Goal: Task Accomplishment & Management: Manage account settings

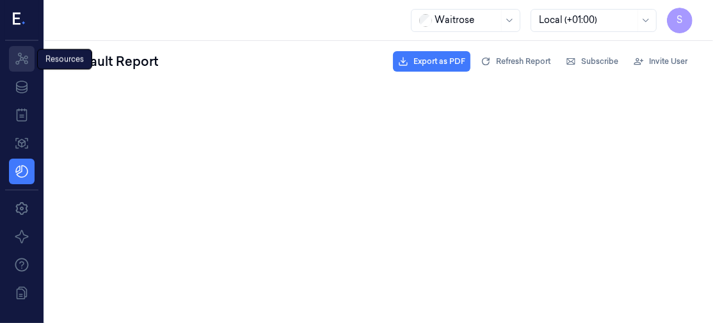
click at [19, 54] on icon at bounding box center [21, 58] width 15 height 15
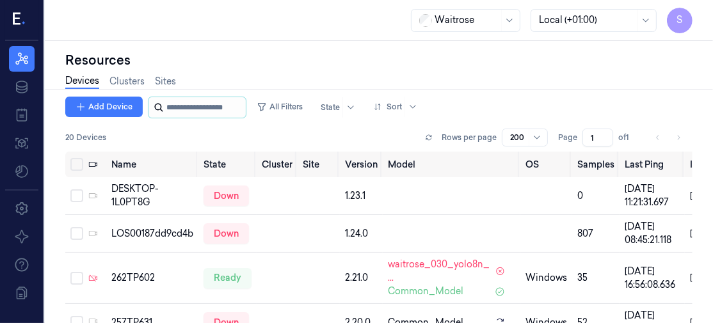
click at [185, 113] on input "string" at bounding box center [204, 107] width 77 height 20
type input "********"
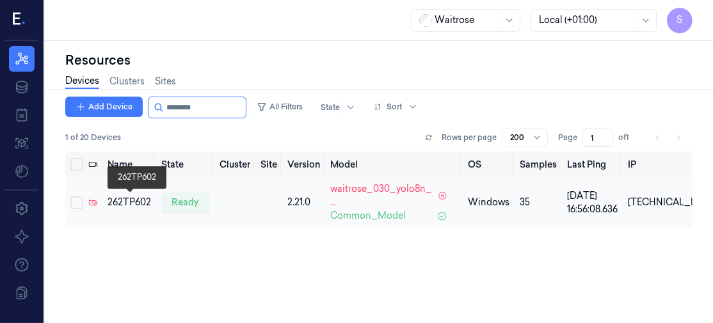
click at [124, 198] on div "262TP602" at bounding box center [130, 202] width 44 height 13
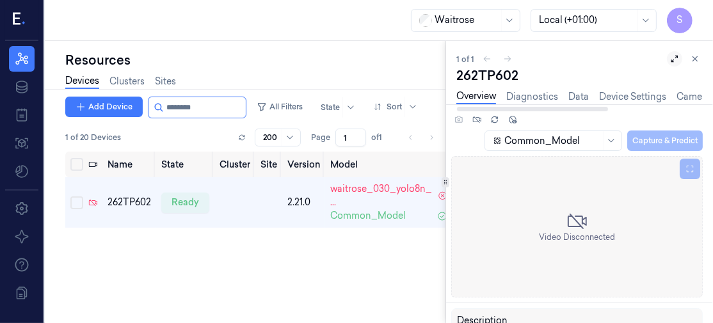
click at [676, 58] on icon at bounding box center [674, 58] width 9 height 9
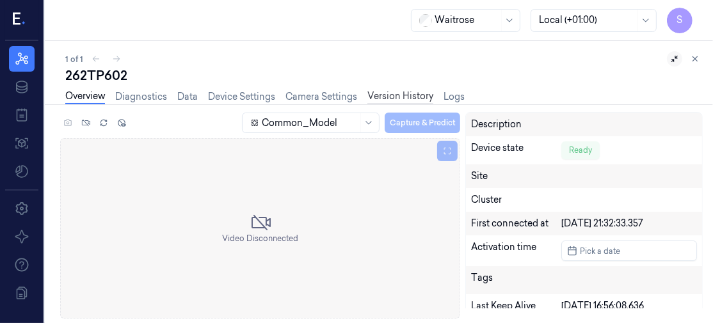
click at [408, 92] on link "Version History" at bounding box center [400, 97] width 66 height 15
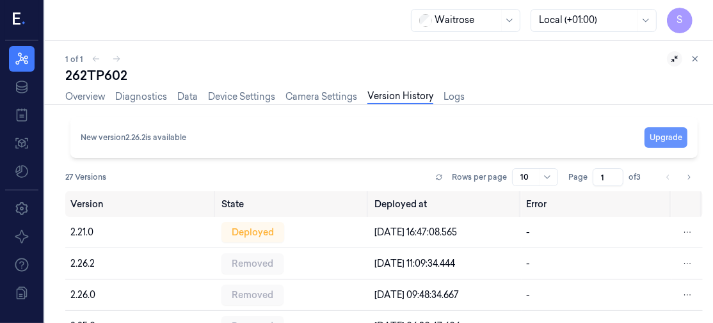
click at [664, 130] on button "Upgrade" at bounding box center [666, 137] width 43 height 20
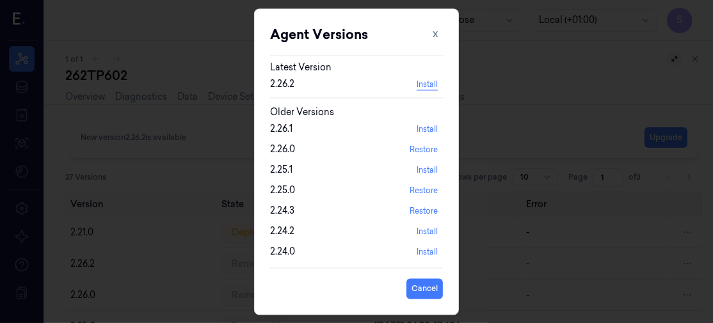
click at [424, 83] on button "Install" at bounding box center [427, 84] width 31 height 20
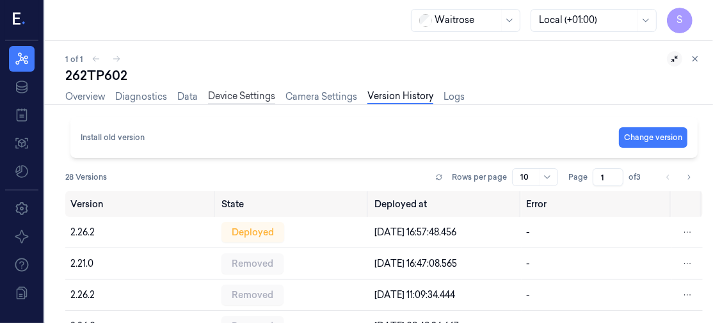
click at [238, 93] on link "Device Settings" at bounding box center [241, 97] width 67 height 15
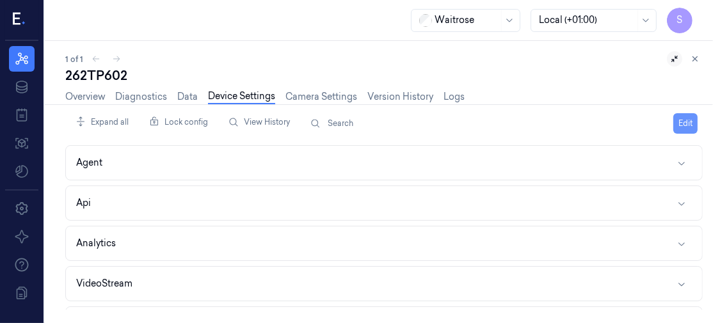
click at [692, 121] on button "Edit" at bounding box center [685, 123] width 24 height 20
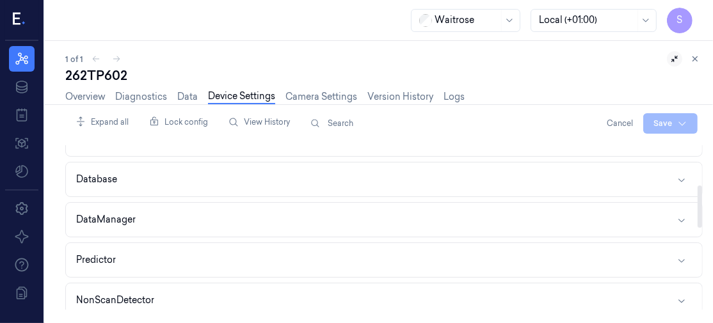
scroll to position [161, 0]
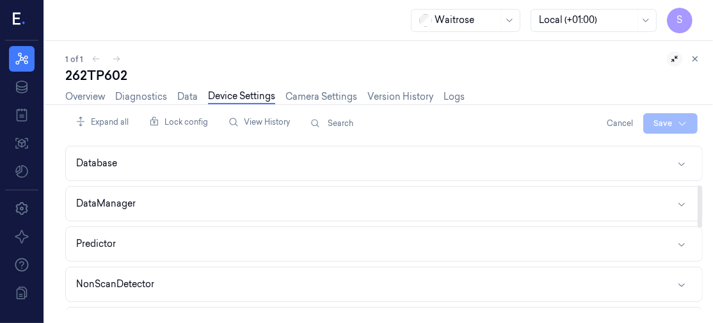
drag, startPoint x: 702, startPoint y: 161, endPoint x: 707, endPoint y: 208, distance: 47.0
click at [703, 208] on div at bounding box center [699, 227] width 6 height 165
click at [683, 199] on icon "button" at bounding box center [682, 204] width 10 height 10
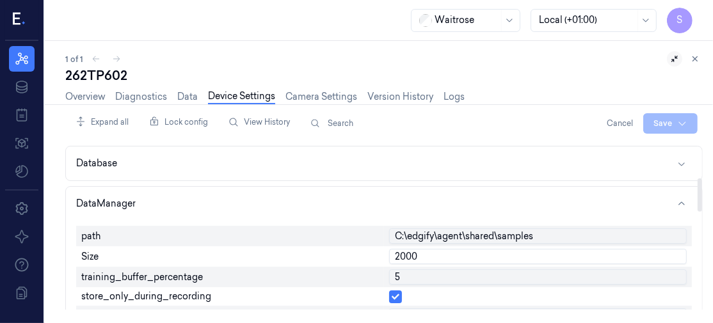
click at [444, 253] on input "2000" at bounding box center [538, 256] width 298 height 15
type input "2"
type input "500"
click at [442, 275] on input "5" at bounding box center [538, 276] width 298 height 15
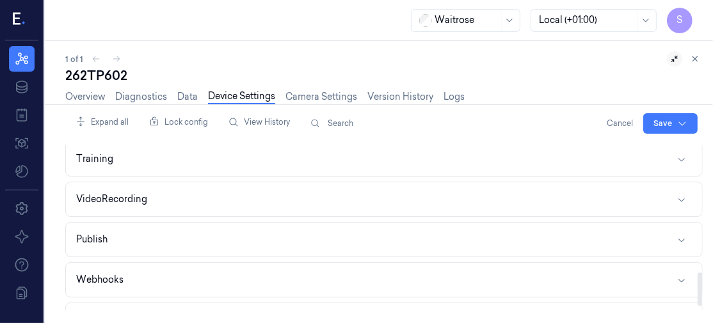
scroll to position [629, 0]
drag, startPoint x: 699, startPoint y: 189, endPoint x: 682, endPoint y: 284, distance: 95.6
click at [698, 284] on div at bounding box center [700, 289] width 4 height 33
click at [679, 191] on icon "button" at bounding box center [682, 196] width 10 height 10
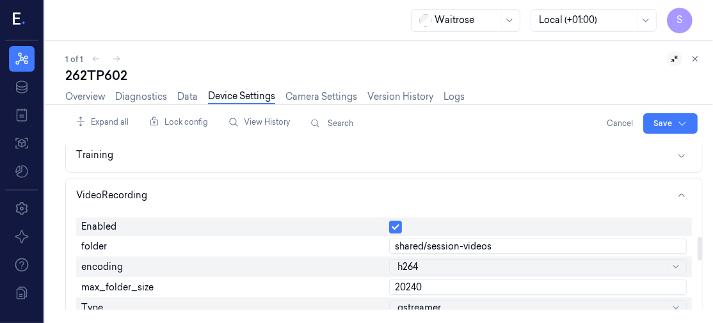
click at [456, 282] on input "20240" at bounding box center [538, 287] width 298 height 15
type input "2"
type input "6000"
click at [468, 289] on div "6000" at bounding box center [538, 287] width 308 height 20
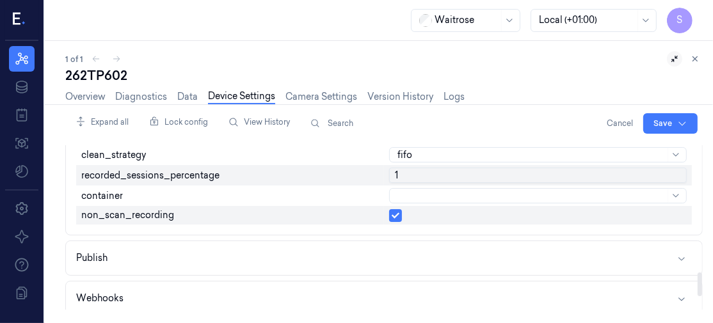
scroll to position [965, 0]
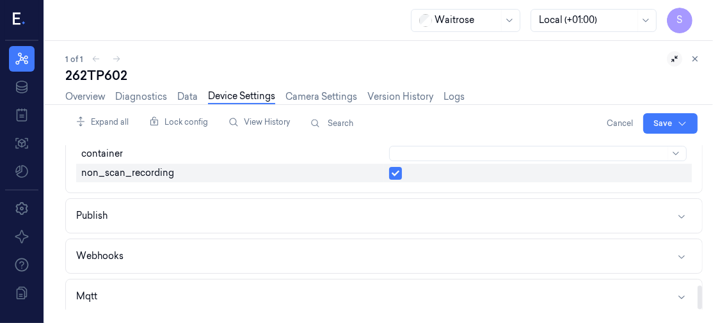
drag, startPoint x: 700, startPoint y: 245, endPoint x: 702, endPoint y: 301, distance: 56.4
click at [702, 301] on div at bounding box center [700, 298] width 4 height 24
click at [686, 292] on icon "button" at bounding box center [682, 297] width 10 height 10
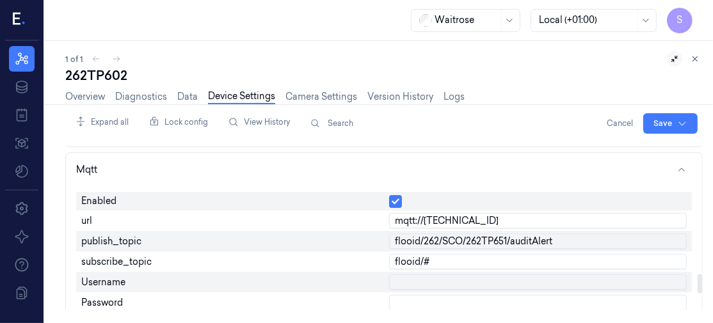
scroll to position [1104, 0]
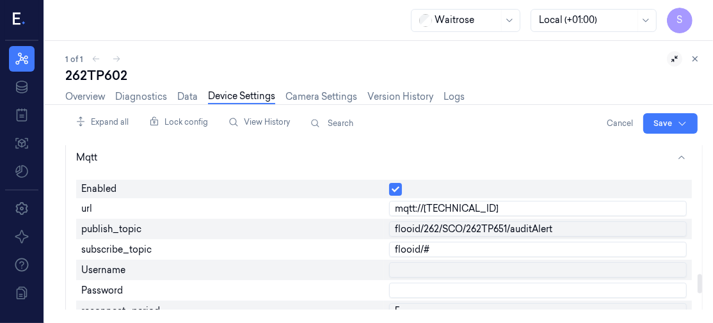
drag, startPoint x: 698, startPoint y: 265, endPoint x: 698, endPoint y: 281, distance: 16.0
click at [698, 281] on div at bounding box center [700, 283] width 4 height 19
click at [499, 221] on input "flooid/262/SCO/262TP651/auditAlert" at bounding box center [538, 228] width 298 height 15
type input "flooid/262/SCO/262TP602/auditAlert"
click at [455, 242] on input "flooid/#" at bounding box center [538, 249] width 298 height 15
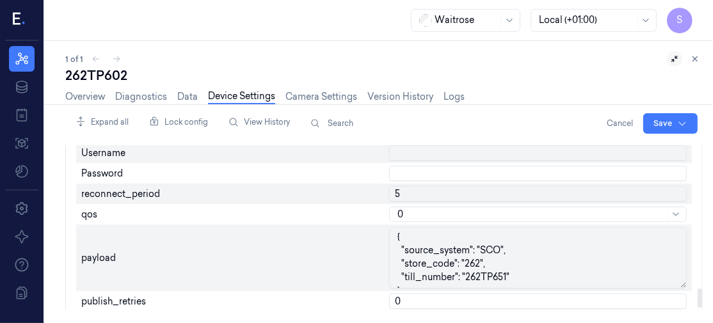
scroll to position [1230, 0]
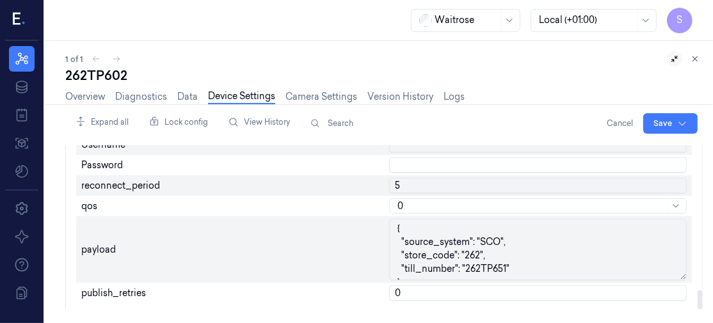
drag, startPoint x: 700, startPoint y: 284, endPoint x: 699, endPoint y: 303, distance: 19.9
click at [699, 303] on div at bounding box center [700, 300] width 4 height 19
click at [495, 261] on textarea "{ "source_system": "SCO", "store_code": "262", "till_number": "262TP651" }" at bounding box center [538, 249] width 298 height 61
type textarea "{ "source_system": "SCO", "store_code": "262", "till_number": "262TP602" }"
click at [561, 285] on input "0" at bounding box center [538, 292] width 298 height 15
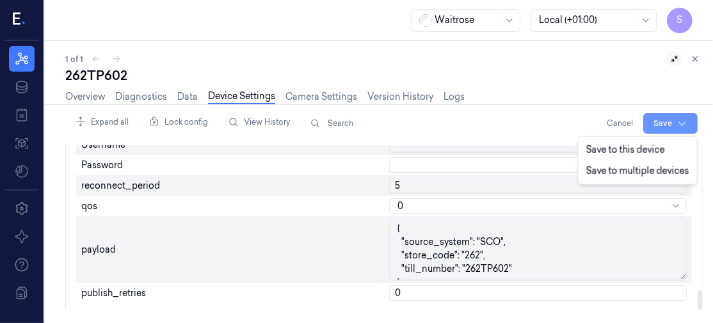
click at [659, 119] on html "S Resources Data Jobs Models Settings About Support Documentation Waitrose Loca…" at bounding box center [356, 161] width 713 height 323
click at [645, 147] on div "Save to this device" at bounding box center [637, 150] width 113 height 21
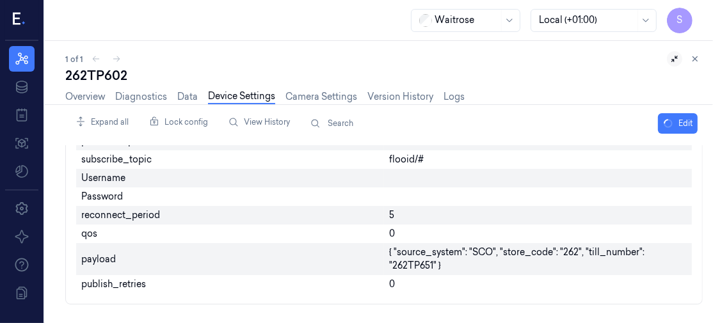
scroll to position [1143, 0]
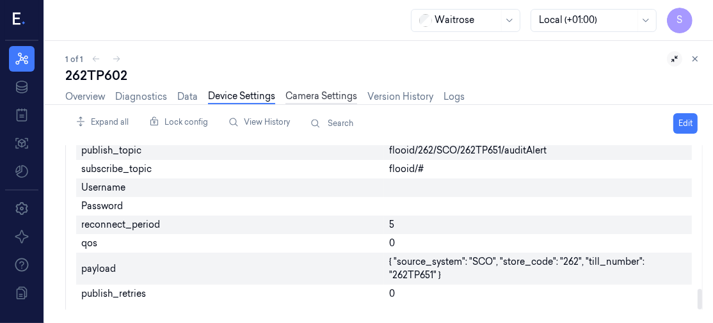
click at [317, 97] on link "Camera Settings" at bounding box center [321, 97] width 72 height 15
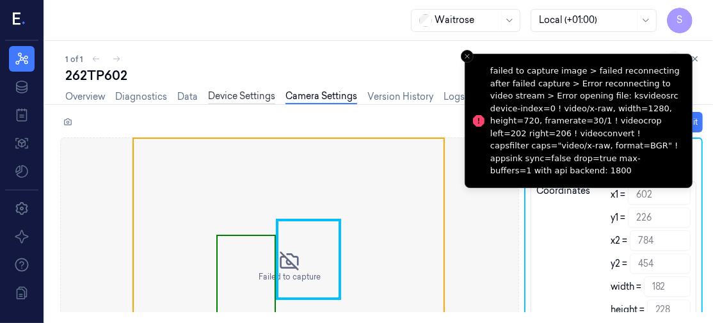
click at [242, 96] on link "Device Settings" at bounding box center [241, 97] width 67 height 15
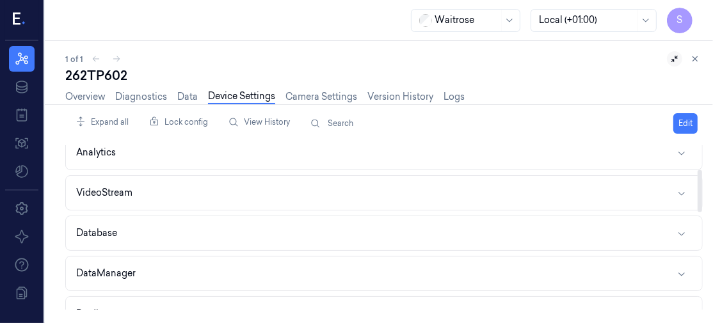
scroll to position [93, 0]
drag, startPoint x: 701, startPoint y: 174, endPoint x: 703, endPoint y: 198, distance: 24.5
click at [702, 198] on div at bounding box center [700, 191] width 4 height 42
click at [676, 189] on button "VideoStream" at bounding box center [384, 190] width 636 height 34
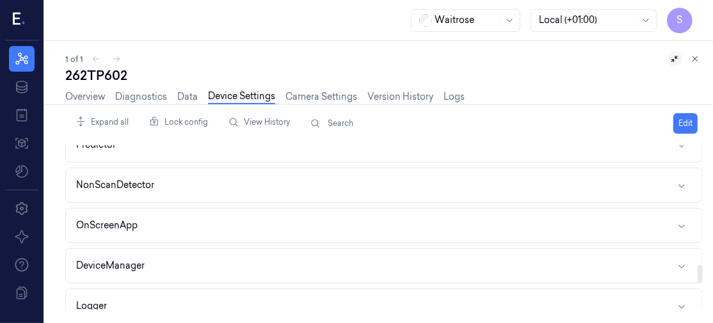
scroll to position [1328, 0]
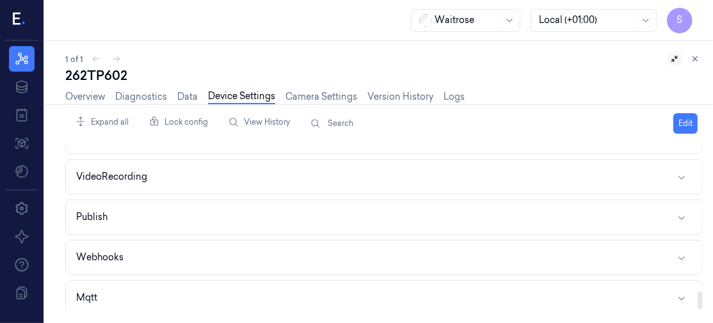
drag, startPoint x: 699, startPoint y: 163, endPoint x: 712, endPoint y: 301, distance: 138.2
click at [702, 301] on div at bounding box center [700, 301] width 4 height 18
click at [685, 172] on icon "button" at bounding box center [682, 177] width 10 height 10
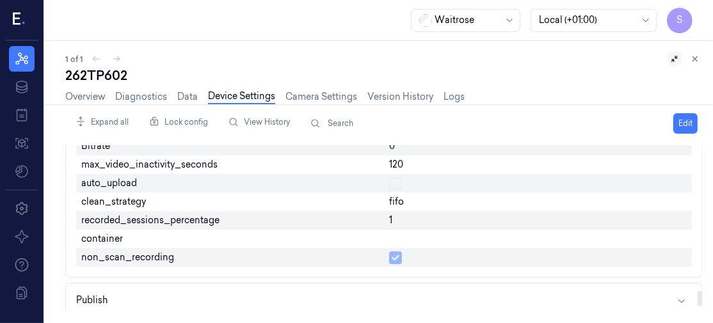
scroll to position [1623, 0]
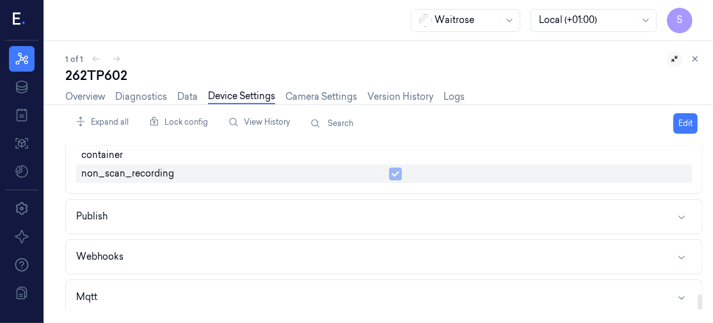
drag, startPoint x: 698, startPoint y: 275, endPoint x: 702, endPoint y: 308, distance: 33.5
click at [702, 308] on div at bounding box center [700, 301] width 4 height 15
click at [685, 293] on icon "button" at bounding box center [682, 298] width 10 height 10
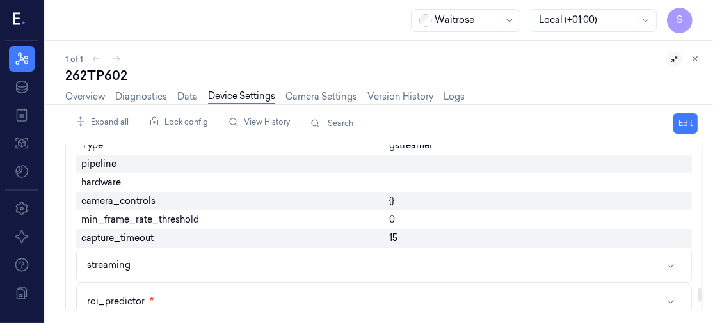
scroll to position [0, 0]
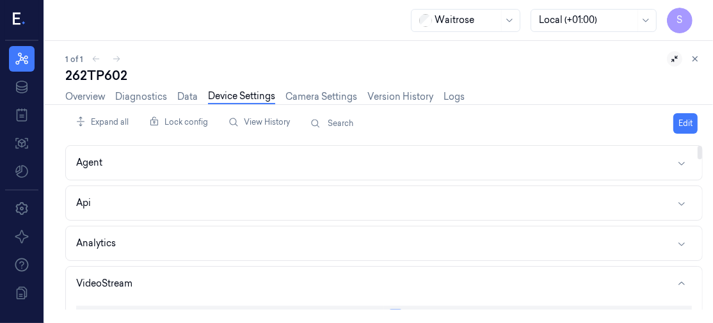
drag, startPoint x: 700, startPoint y: 282, endPoint x: 709, endPoint y: 35, distance: 247.2
click at [702, 146] on div at bounding box center [700, 152] width 4 height 13
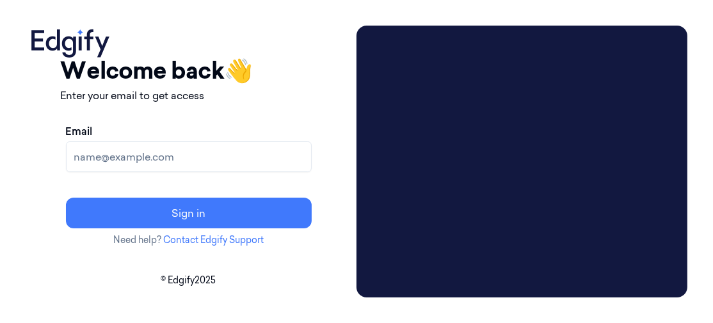
click at [250, 161] on input "Email" at bounding box center [189, 156] width 246 height 31
type input "[PERSON_NAME][EMAIL_ADDRESS][PERSON_NAME][DOMAIN_NAME]"
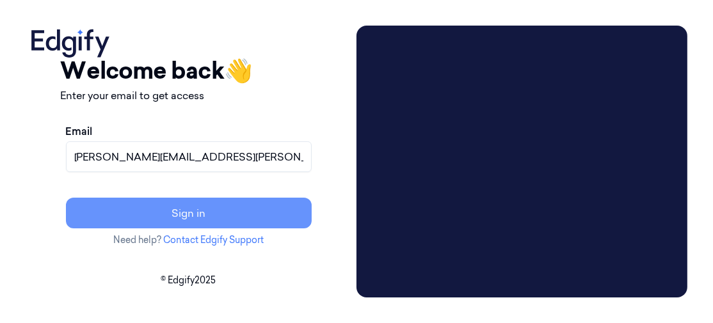
click at [235, 210] on button "Sign in" at bounding box center [189, 213] width 246 height 31
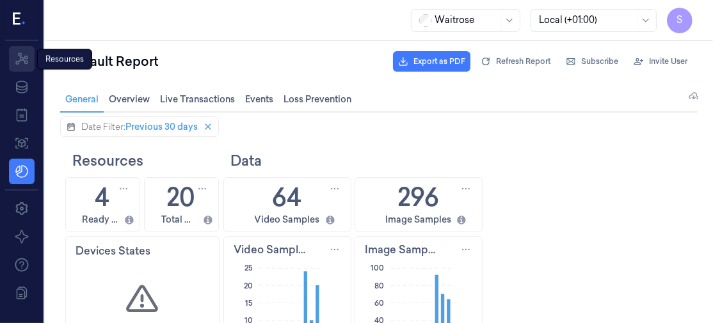
click at [20, 60] on icon at bounding box center [21, 58] width 13 height 12
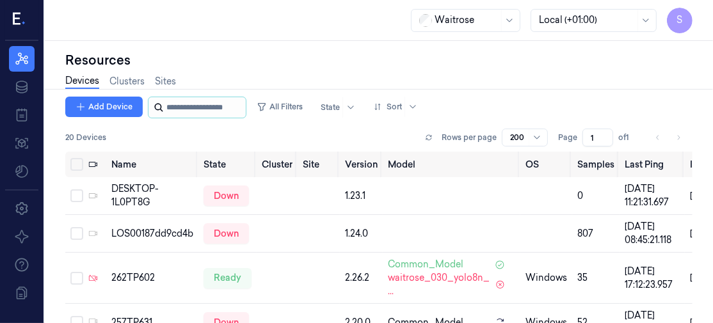
click at [191, 105] on input "string" at bounding box center [204, 107] width 77 height 20
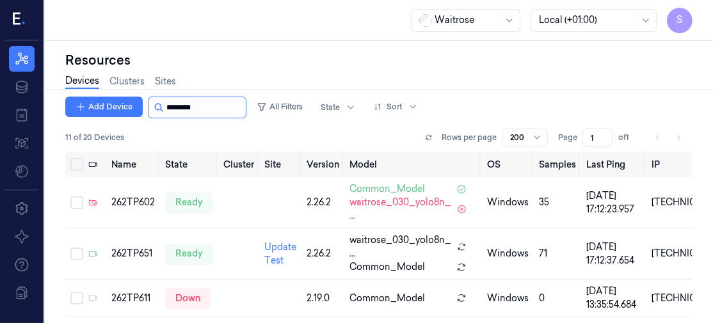
type input "********"
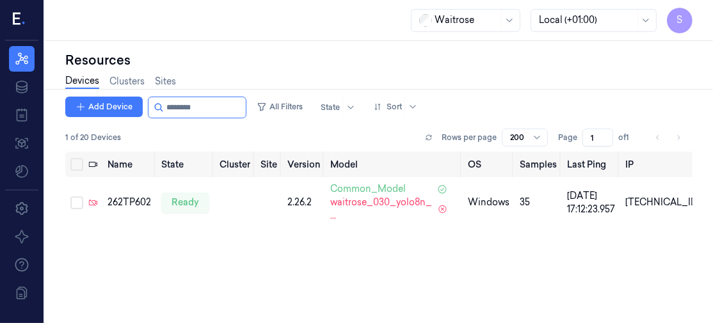
click at [264, 230] on div "Name State Cluster Site Version Model OS Samples Last Ping IP 262TP602 ready 2.…" at bounding box center [378, 233] width 627 height 162
drag, startPoint x: 264, startPoint y: 230, endPoint x: 241, endPoint y: 229, distance: 22.5
click at [264, 230] on div "Name State Cluster Site Version Model OS Samples Last Ping IP 262TP602 ready 2.…" at bounding box center [378, 233] width 627 height 162
click at [124, 204] on div "262TP602" at bounding box center [130, 202] width 44 height 13
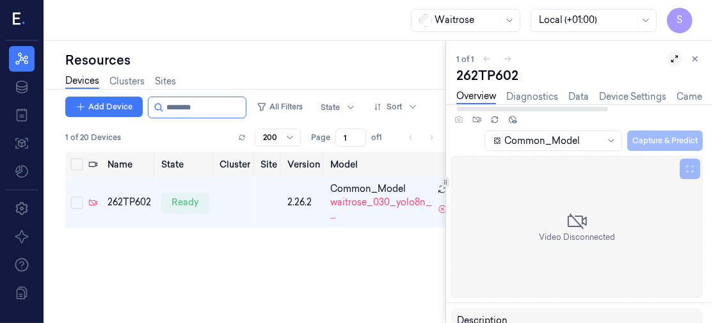
click at [679, 59] on icon at bounding box center [674, 58] width 9 height 9
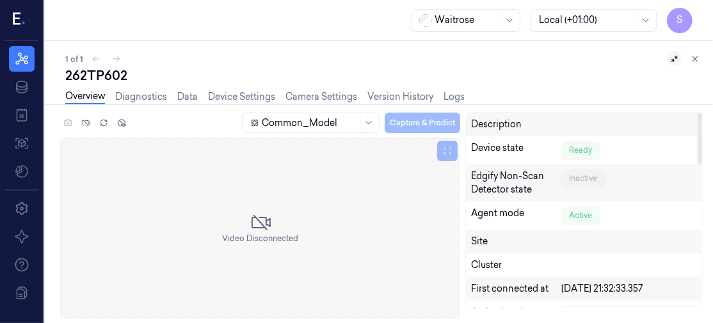
drag, startPoint x: 700, startPoint y: 126, endPoint x: 693, endPoint y: 74, distance: 52.3
click at [698, 113] on div at bounding box center [700, 139] width 4 height 52
click at [693, 60] on icon at bounding box center [695, 59] width 4 height 4
